Goal: Information Seeking & Learning: Learn about a topic

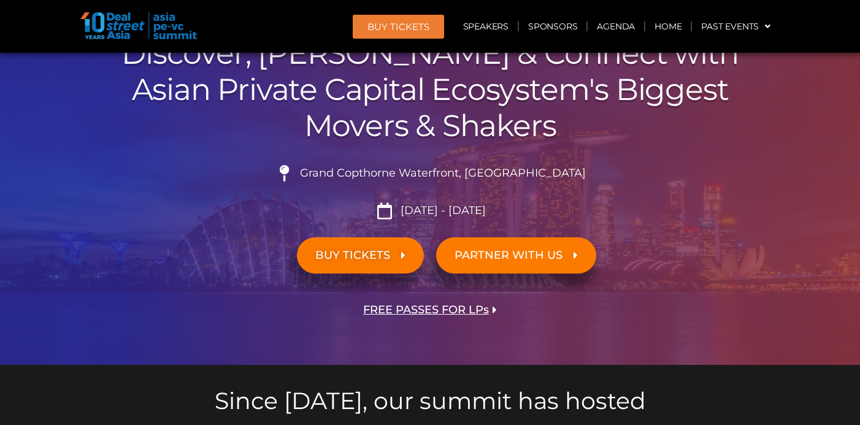
scroll to position [139, 0]
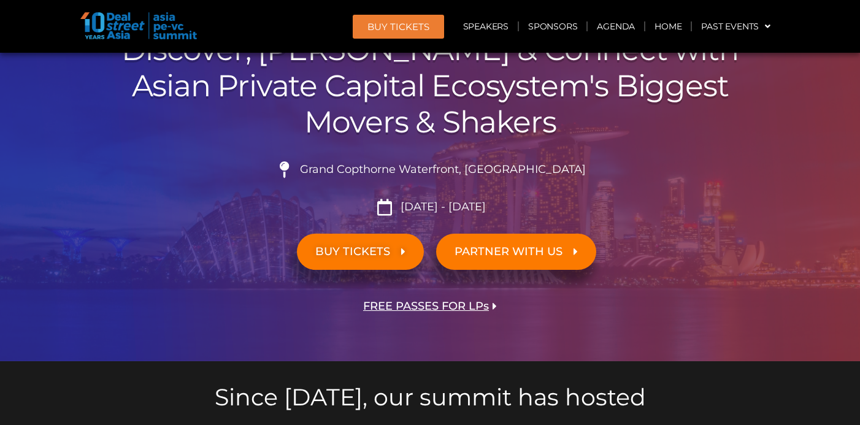
click at [353, 252] on span "BUY TICKETS" at bounding box center [352, 252] width 75 height 12
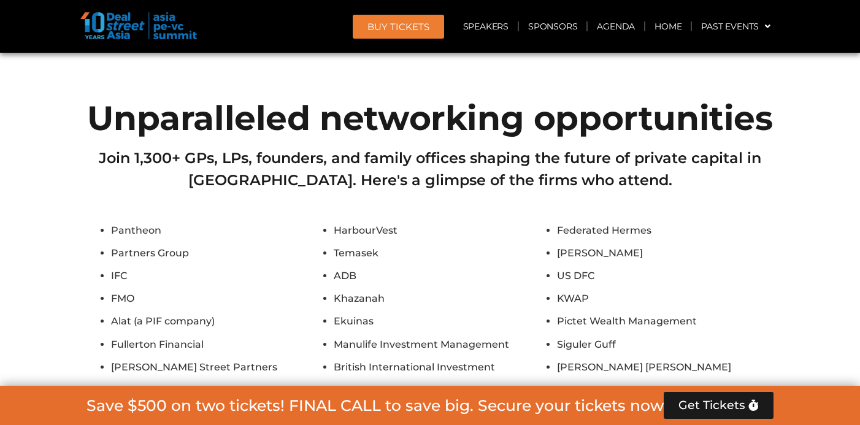
scroll to position [10553, 0]
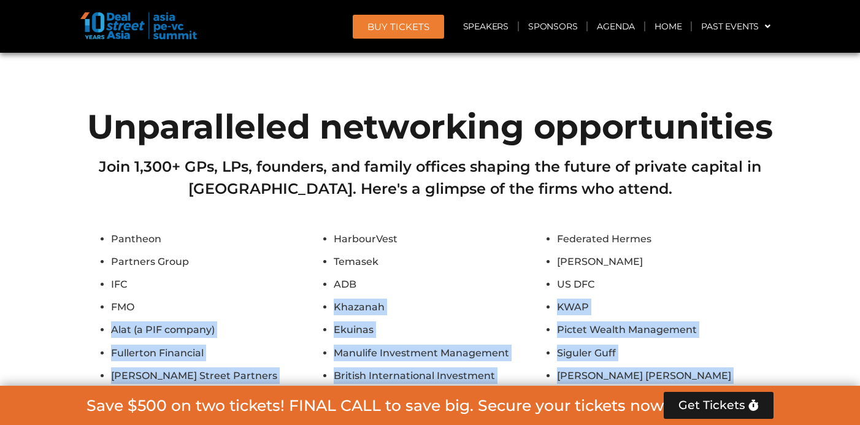
drag, startPoint x: 146, startPoint y: 139, endPoint x: 161, endPoint y: 309, distance: 170.5
drag, startPoint x: 161, startPoint y: 309, endPoint x: 162, endPoint y: 106, distance: 203.0
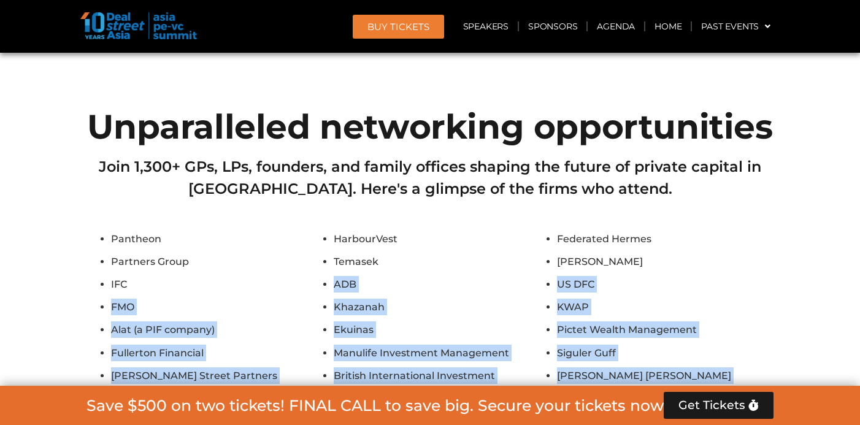
click at [162, 276] on li "IFC" at bounding box center [219, 284] width 217 height 17
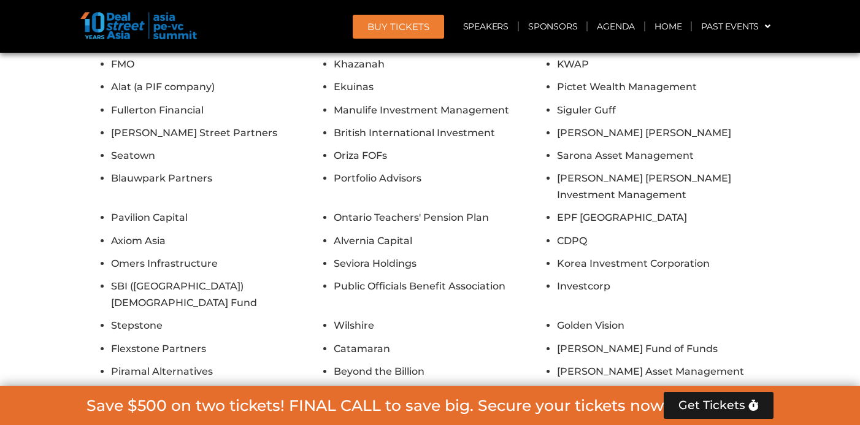
scroll to position [10853, 0]
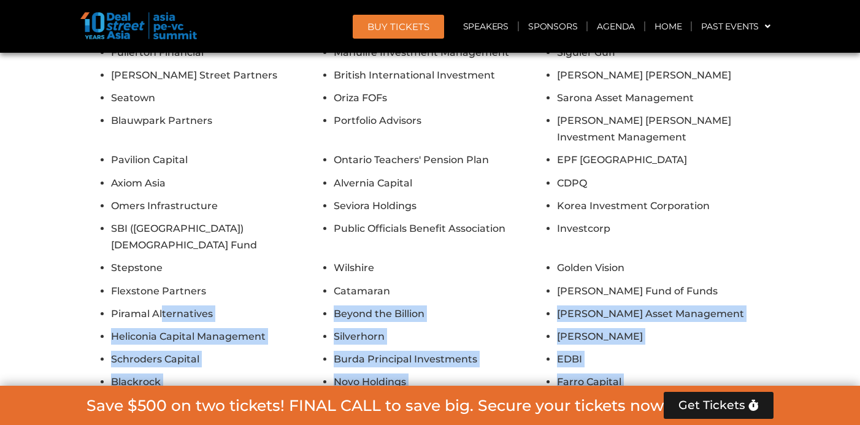
drag, startPoint x: 162, startPoint y: 104, endPoint x: 194, endPoint y: 291, distance: 190.5
click at [194, 291] on ul "Pantheon HarbourVest Federated Hermes Partners Group Temasek Hamilton Lane IFC …" at bounding box center [429, 217] width 687 height 575
drag, startPoint x: 194, startPoint y: 291, endPoint x: 182, endPoint y: 101, distance: 190.5
click at [182, 101] on ul "Pantheon HarbourVest Federated Hermes Partners Group Temasek Hamilton Lane IFC …" at bounding box center [429, 217] width 687 height 575
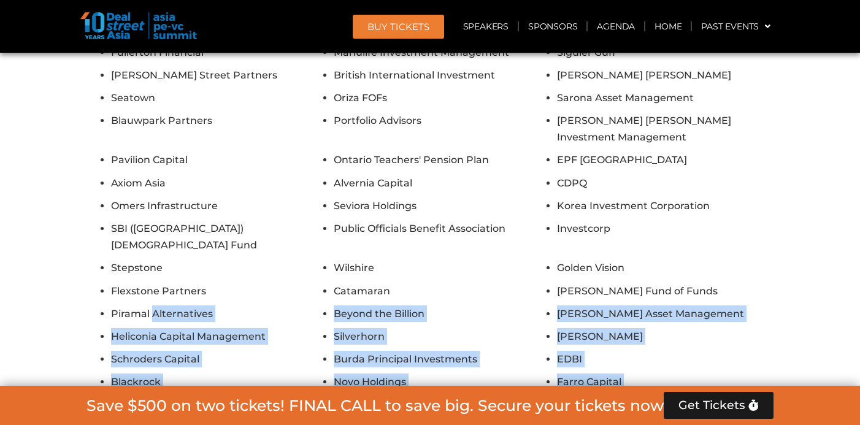
click at [182, 305] on li "Piramal Alternatives" at bounding box center [219, 313] width 217 height 17
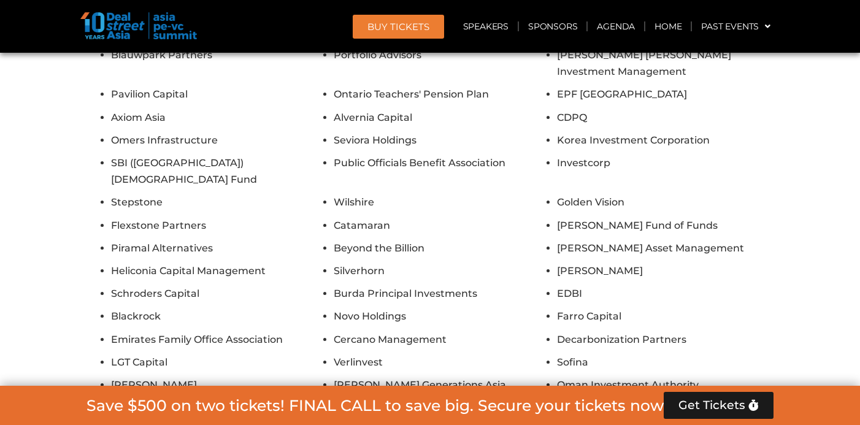
scroll to position [11039, 0]
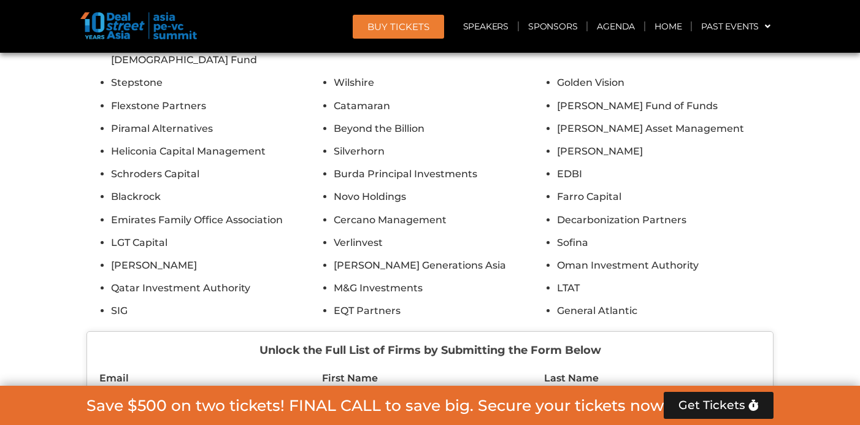
click at [318, 302] on li "SIG" at bounding box center [219, 310] width 217 height 17
click at [332, 106] on ul "Pantheon HarbourVest Federated Hermes Partners Group Temasek Hamilton Lane IFC …" at bounding box center [429, 32] width 687 height 575
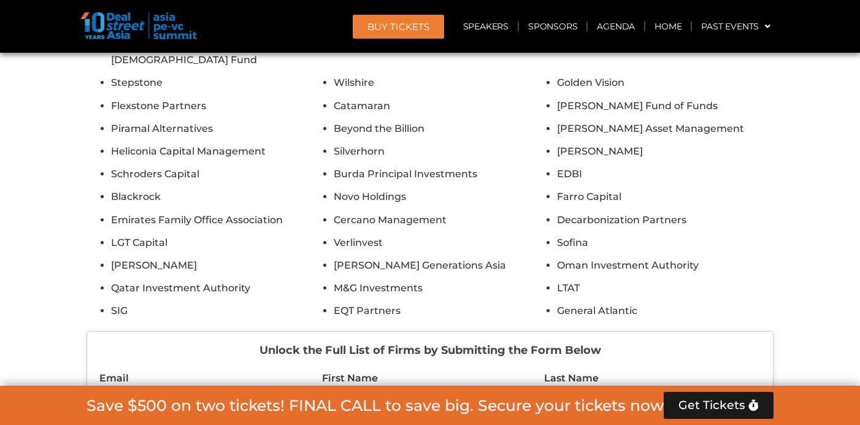
click at [353, 117] on div "Pantheon HarbourVest Federated Hermes Partners Group Temasek Hamilton Lane IFC …" at bounding box center [429, 140] width 687 height 790
click at [296, 280] on li "Qatar Investment Authority" at bounding box center [219, 288] width 217 height 17
click at [375, 280] on li "M&G Investments" at bounding box center [442, 288] width 217 height 17
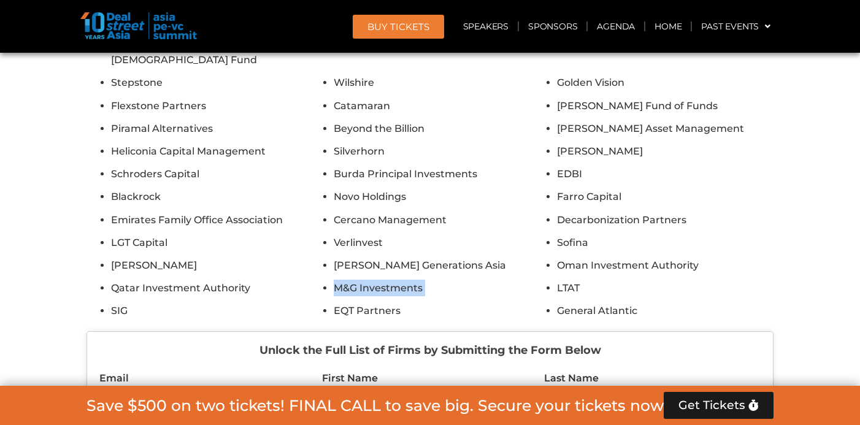
click at [375, 280] on li "M&G Investments" at bounding box center [442, 288] width 217 height 17
click at [390, 280] on li "M&G Investments" at bounding box center [442, 288] width 217 height 17
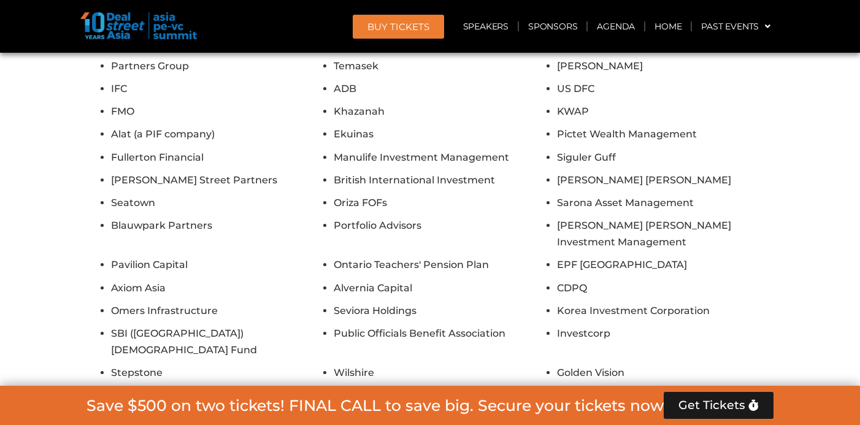
drag, startPoint x: 229, startPoint y: 185, endPoint x: 224, endPoint y: 294, distance: 109.3
click at [224, 294] on ul "Pantheon HarbourVest Federated Hermes Partners Group Temasek Hamilton Lane IFC …" at bounding box center [429, 322] width 687 height 575
click at [224, 364] on li "Stepstone" at bounding box center [219, 372] width 217 height 17
drag, startPoint x: 259, startPoint y: 150, endPoint x: 259, endPoint y: 283, distance: 132.5
click at [259, 283] on ul "Pantheon HarbourVest Federated Hermes Partners Group Temasek Hamilton Lane IFC …" at bounding box center [429, 322] width 687 height 575
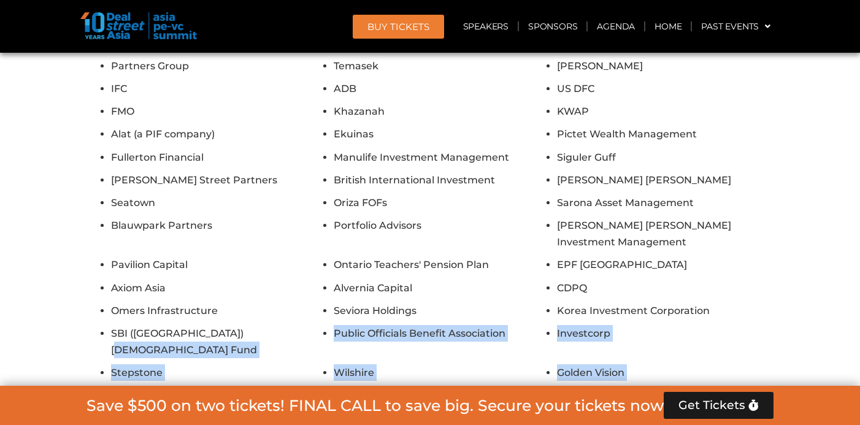
drag, startPoint x: 259, startPoint y: 283, endPoint x: 249, endPoint y: 140, distance: 142.6
click at [249, 140] on ul "Pantheon HarbourVest Federated Hermes Partners Group Temasek Hamilton Lane IFC …" at bounding box center [429, 322] width 687 height 575
click at [249, 325] on li "SBI ([GEOGRAPHIC_DATA]) [DEMOGRAPHIC_DATA] Fund" at bounding box center [219, 341] width 217 height 33
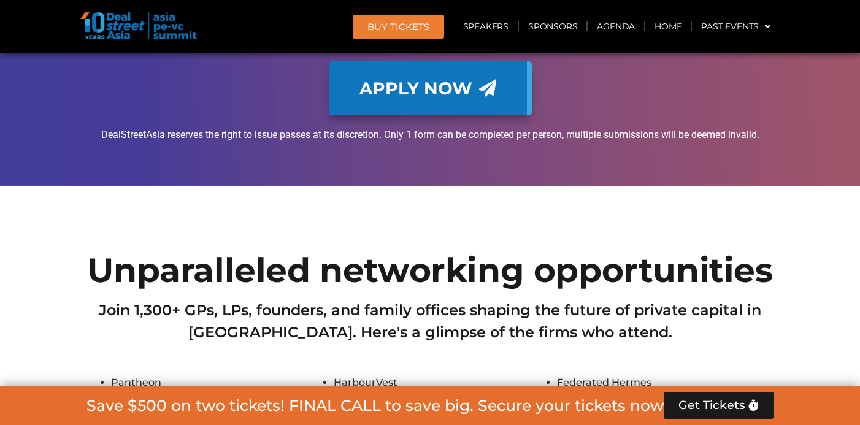
scroll to position [10333, 0]
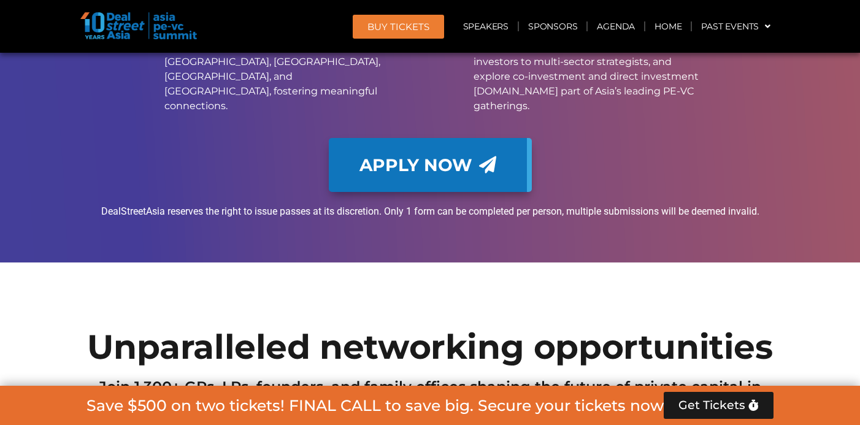
click at [255, 330] on h2 "Unparalleled networking opportunities" at bounding box center [429, 347] width 687 height 34
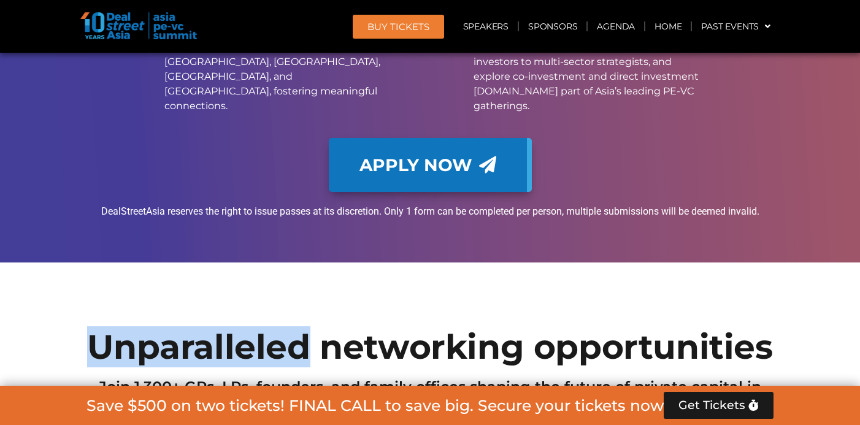
click at [255, 330] on h2 "Unparalleled networking opportunities" at bounding box center [429, 347] width 687 height 34
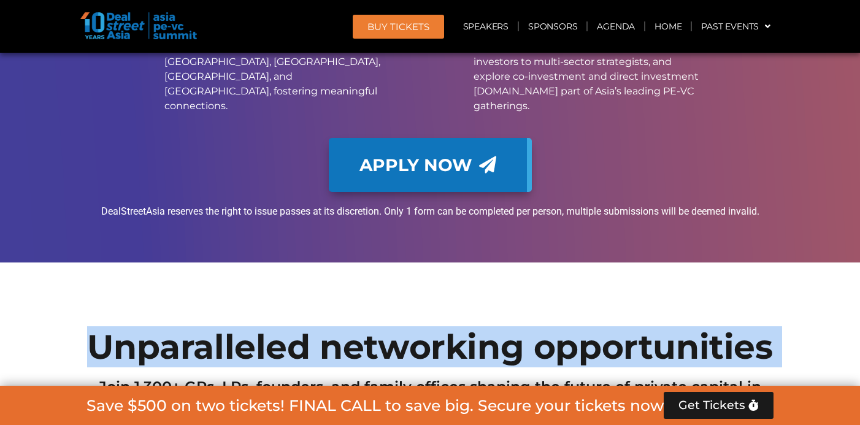
click at [255, 330] on h2 "Unparalleled networking opportunities" at bounding box center [429, 347] width 687 height 34
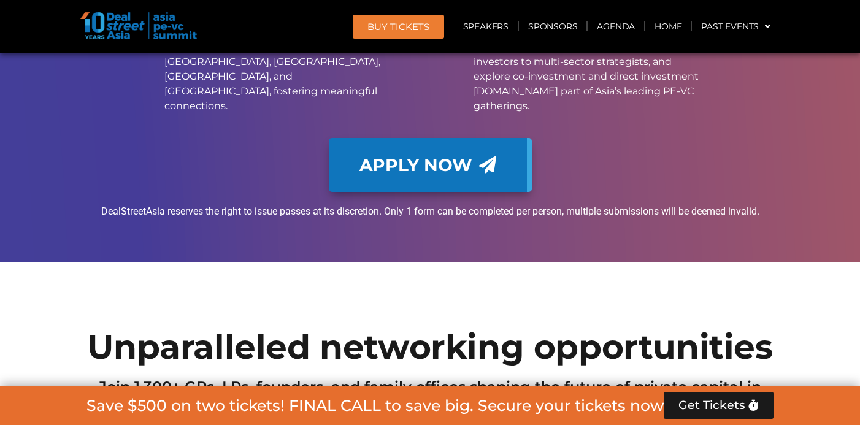
click at [266, 376] on h2 "Join 1,300+ GPs, LPs, founders, and family offices shaping the future of privat…" at bounding box center [429, 398] width 687 height 44
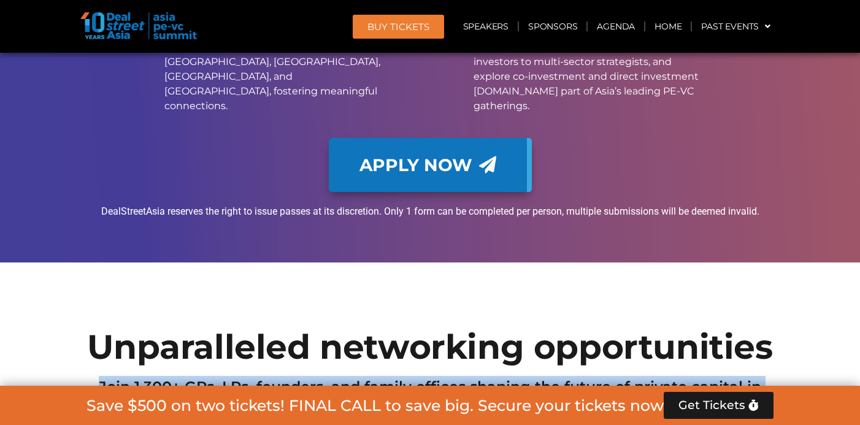
click at [266, 376] on h2 "Join 1,300+ GPs, LPs, founders, and family offices shaping the future of privat…" at bounding box center [429, 398] width 687 height 44
click at [283, 376] on h2 "Join 1,300+ GPs, LPs, founders, and family offices shaping the future of privat…" at bounding box center [429, 398] width 687 height 44
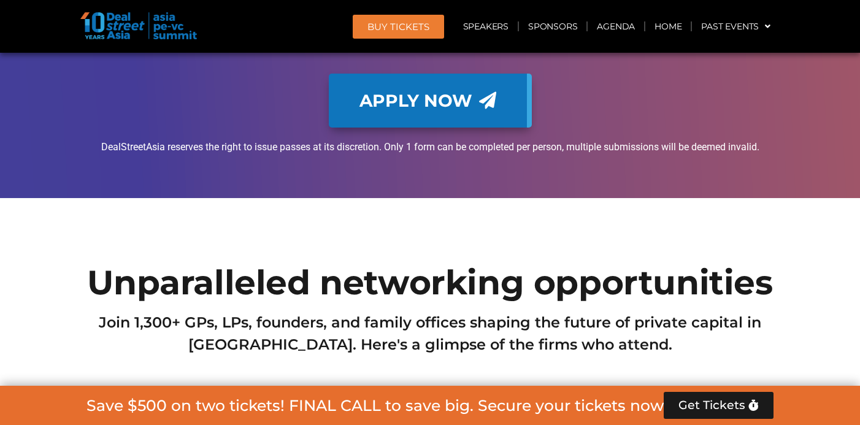
drag, startPoint x: 310, startPoint y: 326, endPoint x: 310, endPoint y: 202, distance: 123.9
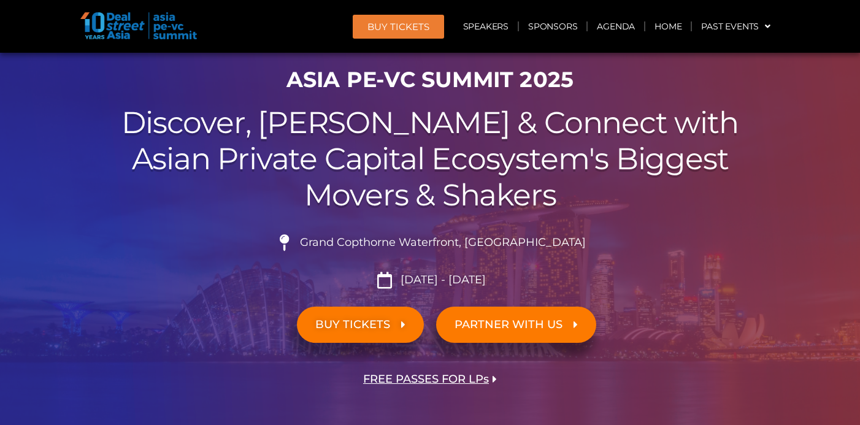
scroll to position [86, 0]
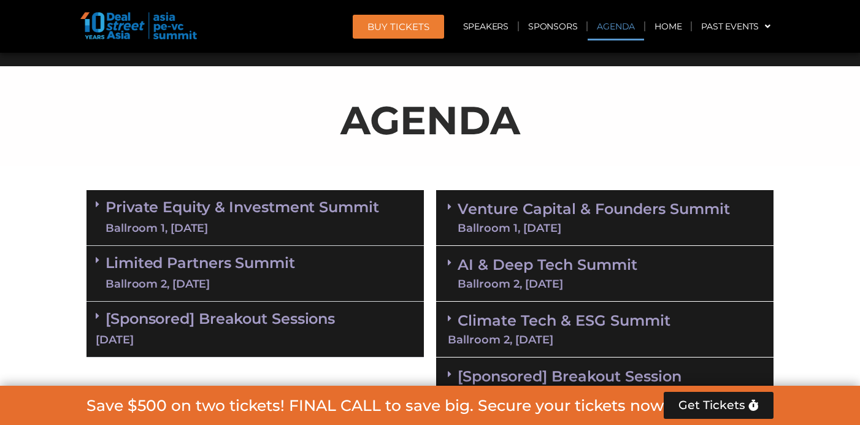
click at [208, 214] on link "Private Equity & Investment Summit Ballroom 1, 10 Sept" at bounding box center [243, 217] width 274 height 37
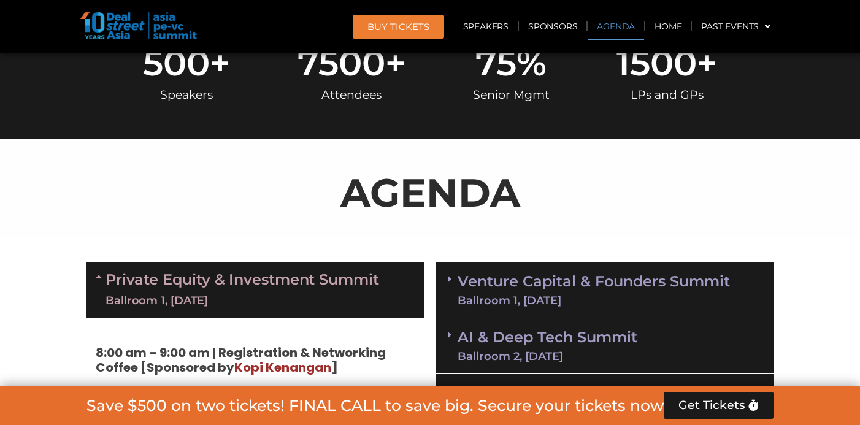
scroll to position [556, 0]
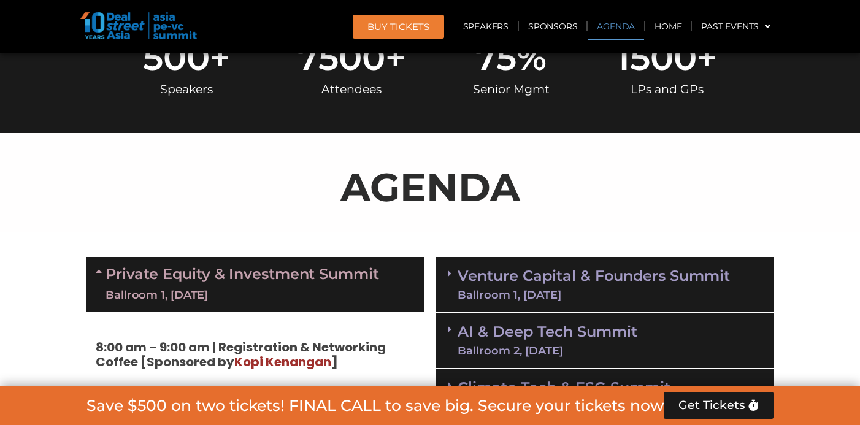
click at [180, 278] on link "Private Equity & Investment Summit Ballroom 1, 10 Sept" at bounding box center [243, 284] width 274 height 37
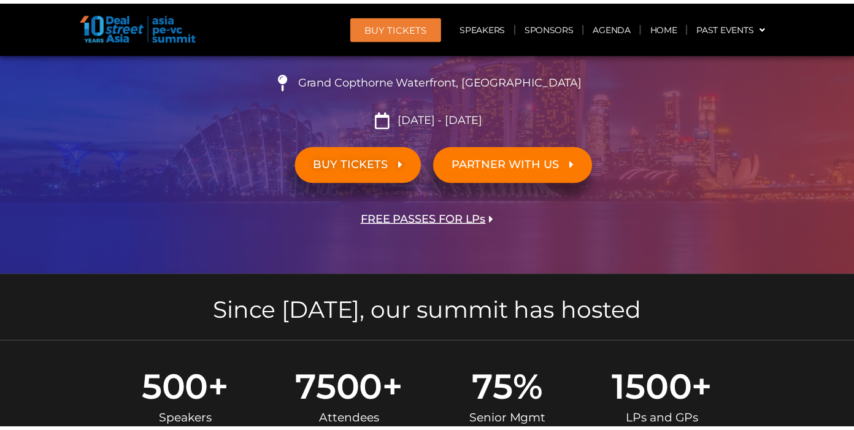
scroll to position [0, 0]
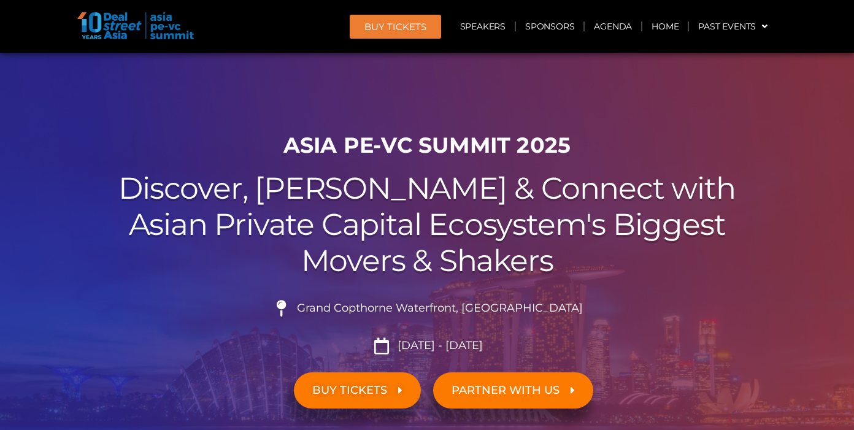
click at [297, 213] on h2 "Discover, Learn & Connect with Asian Private Capital Ecosystem's Biggest Movers…" at bounding box center [426, 225] width 687 height 108
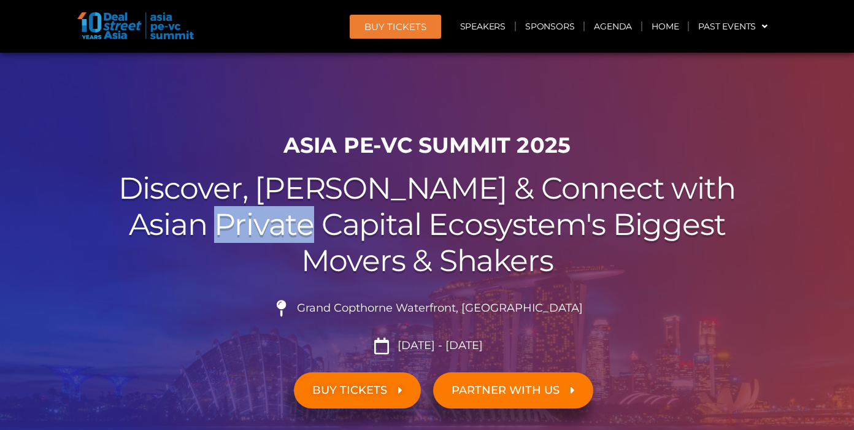
click at [297, 213] on h2 "Discover, Learn & Connect with Asian Private Capital Ecosystem's Biggest Movers…" at bounding box center [426, 225] width 687 height 108
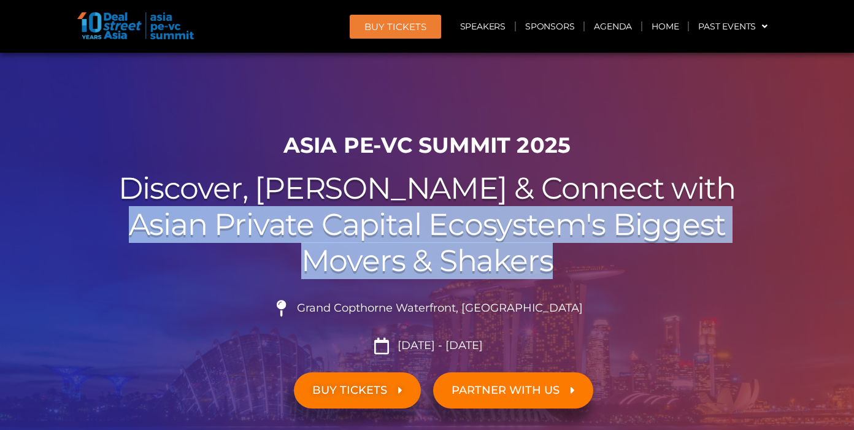
click at [297, 213] on h2 "Discover, Learn & Connect with Asian Private Capital Ecosystem's Biggest Movers…" at bounding box center [426, 225] width 687 height 108
click at [324, 229] on h2 "Discover, Learn & Connect with Asian Private Capital Ecosystem's Biggest Movers…" at bounding box center [426, 225] width 687 height 108
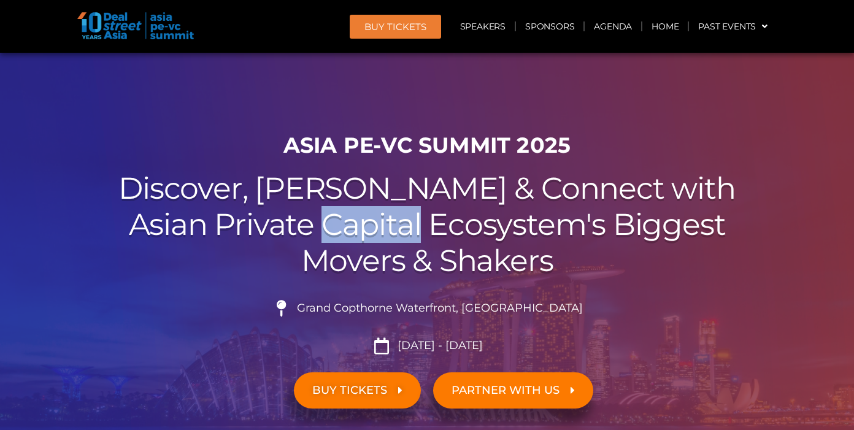
click at [324, 229] on h2 "Discover, Learn & Connect with Asian Private Capital Ecosystem's Biggest Movers…" at bounding box center [426, 225] width 687 height 108
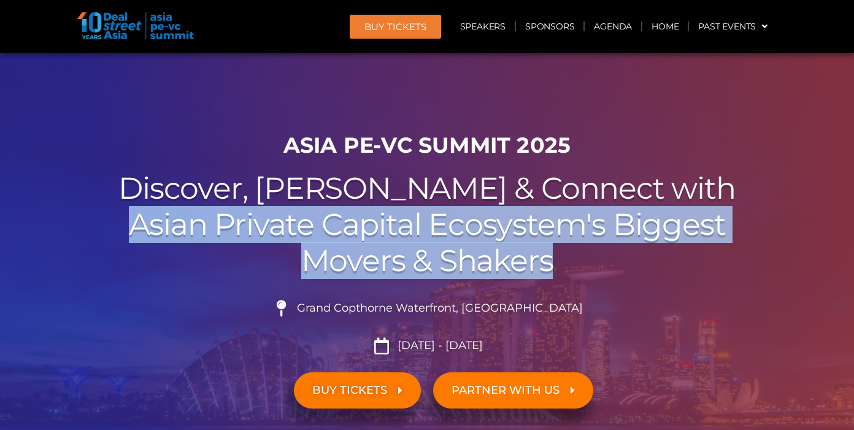
click at [324, 229] on h2 "Discover, Learn & Connect with Asian Private Capital Ecosystem's Biggest Movers…" at bounding box center [426, 225] width 687 height 108
click at [348, 248] on h2 "Discover, Learn & Connect with Asian Private Capital Ecosystem's Biggest Movers…" at bounding box center [426, 225] width 687 height 108
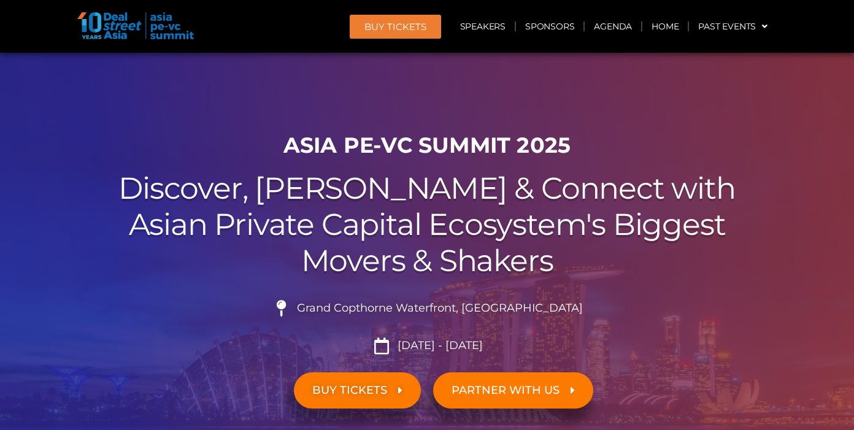
click at [321, 152] on h1 "ASIA PE-VC Summit 2025" at bounding box center [426, 145] width 687 height 26
click at [315, 153] on h1 "ASIA PE-VC Summit 2025" at bounding box center [426, 145] width 687 height 26
